Goal: Browse casually: Explore the website without a specific task or goal

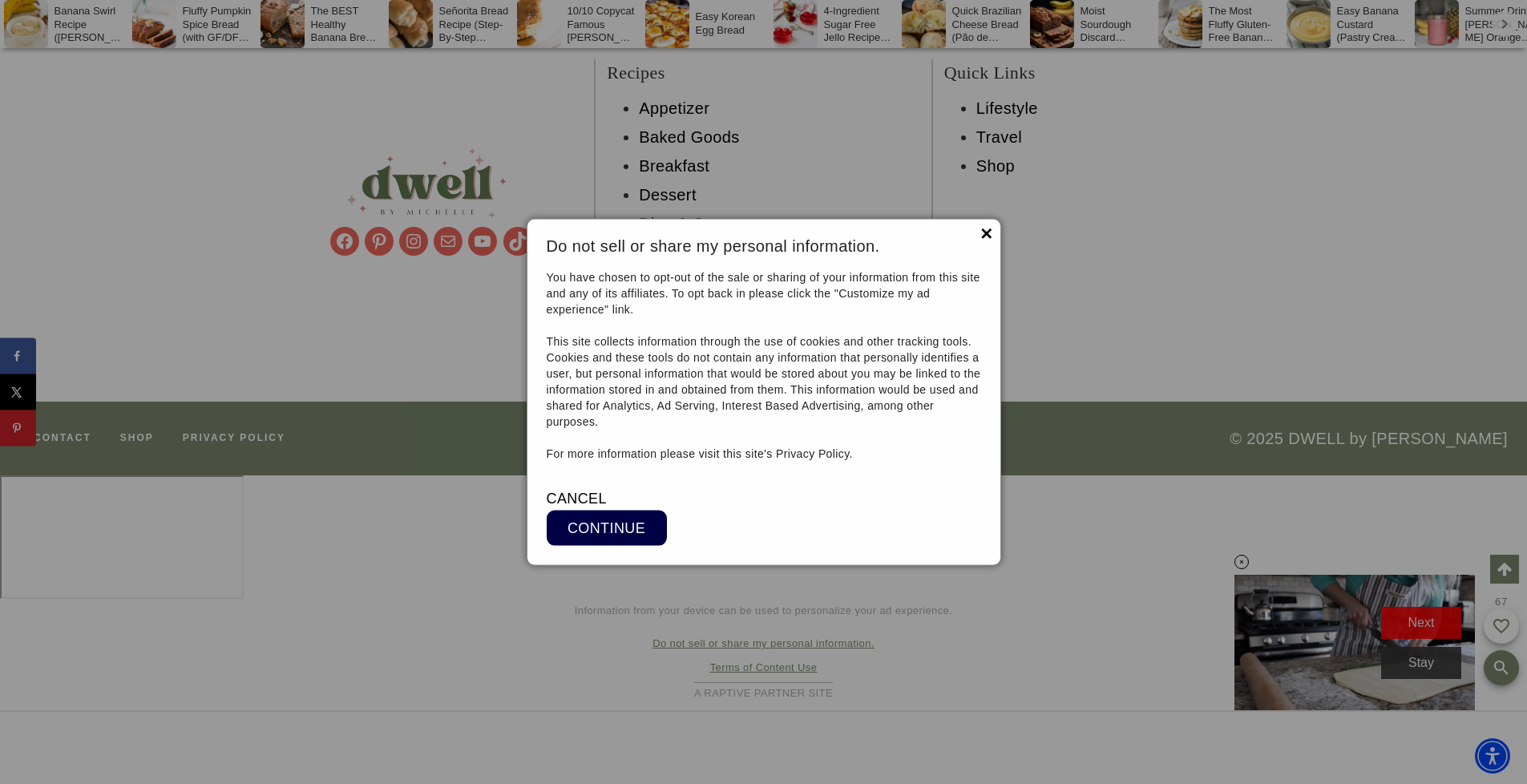
scroll to position [16251, 0]
